Goal: Check status: Check status

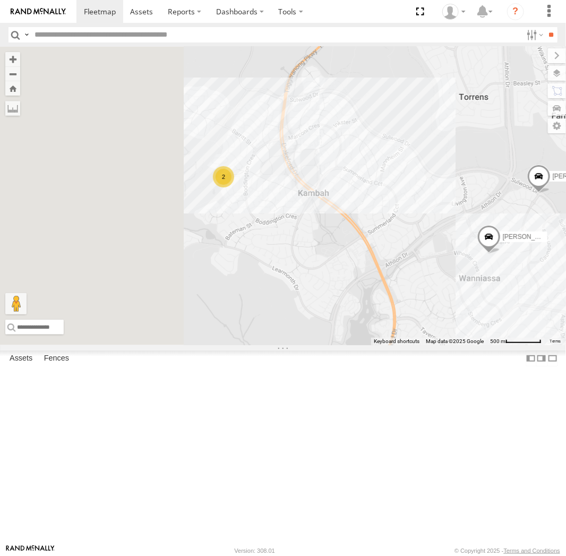
drag, startPoint x: 298, startPoint y: 315, endPoint x: 304, endPoint y: 321, distance: 9.0
click at [304, 321] on div "Michael Haval Peter Andrew Chris Jamie Tom Daniel Kyle 2" at bounding box center [283, 196] width 566 height 299
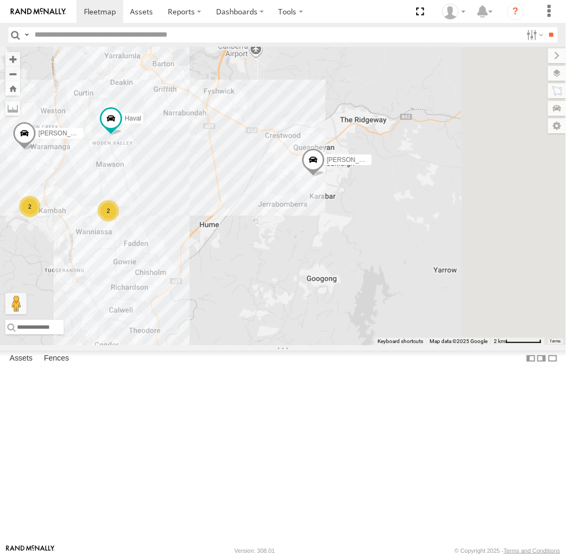
drag, startPoint x: 436, startPoint y: 333, endPoint x: 295, endPoint y: 335, distance: 140.8
click at [295, 335] on div "Michael Haval Peter Andrew Chris Jamie Tom 2 2" at bounding box center [283, 196] width 566 height 299
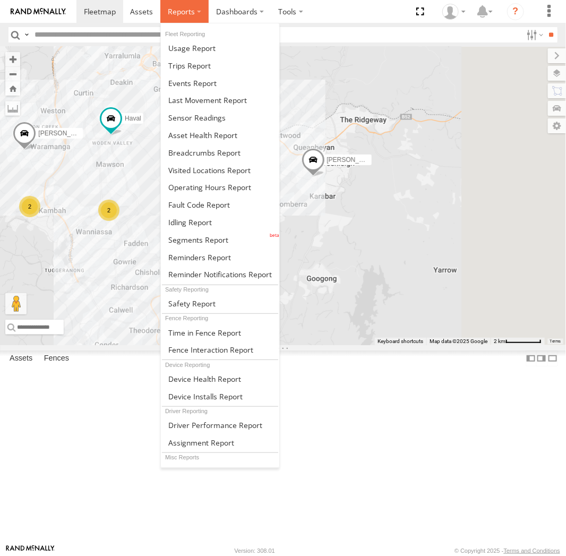
click at [192, 16] on label at bounding box center [184, 11] width 48 height 23
click at [207, 150] on span at bounding box center [204, 153] width 72 height 10
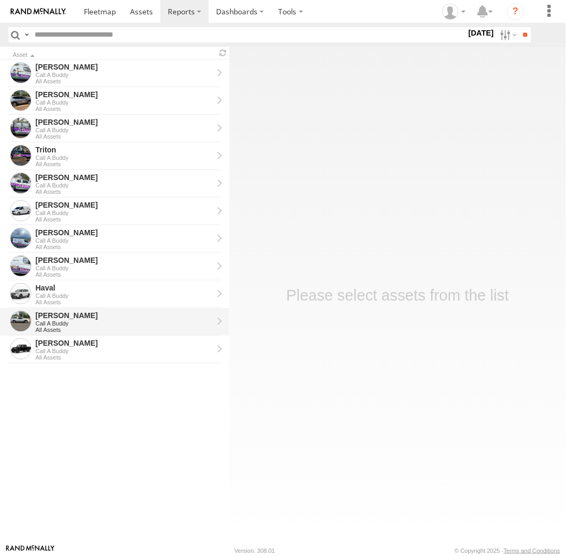
click at [102, 326] on div "Call A Buddy" at bounding box center [124, 323] width 177 height 6
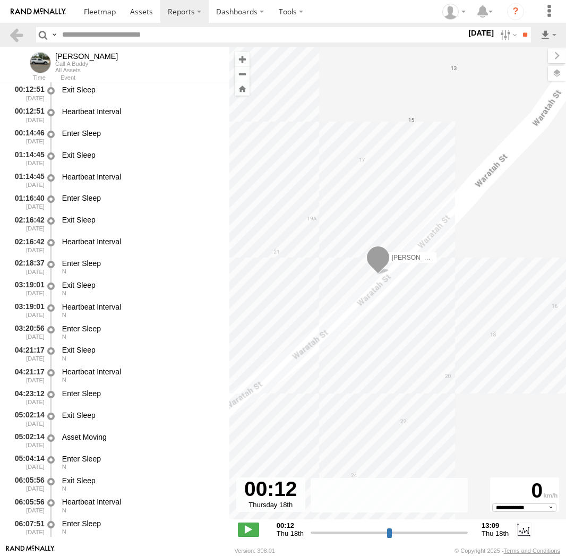
select select "**********"
click at [107, 19] on link at bounding box center [100, 11] width 47 height 23
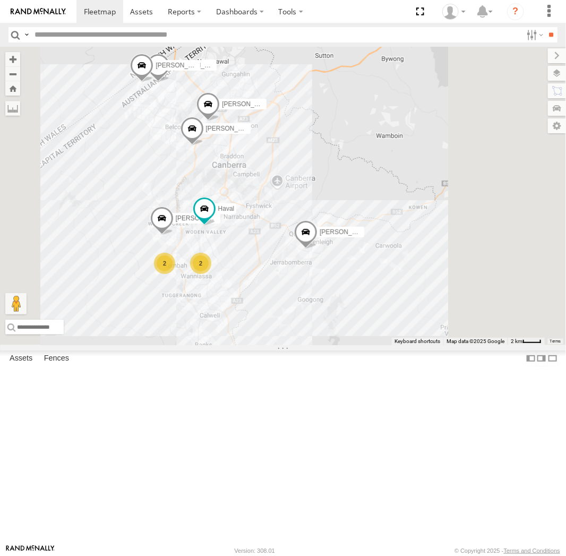
drag, startPoint x: 477, startPoint y: 334, endPoint x: 416, endPoint y: 314, distance: 63.7
click at [416, 314] on div "Michael Haval 2 2 Peter Andrew Chris Jamie Tom" at bounding box center [283, 196] width 566 height 299
